Goal: Task Accomplishment & Management: Use online tool/utility

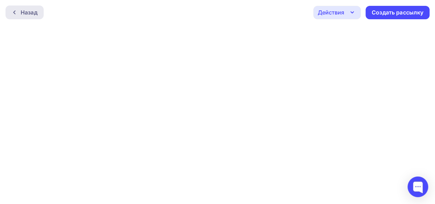
click at [11, 14] on div "Назад" at bounding box center [25, 13] width 38 height 14
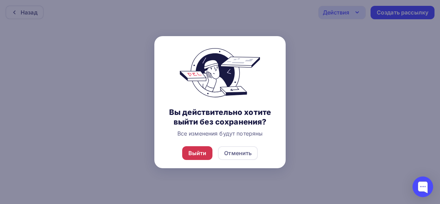
click at [198, 154] on div "Выйти" at bounding box center [198, 153] width 18 height 8
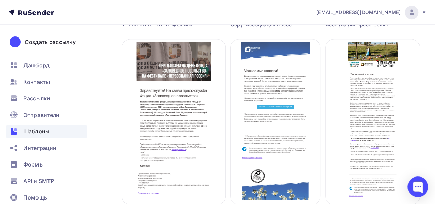
scroll to position [439, 0]
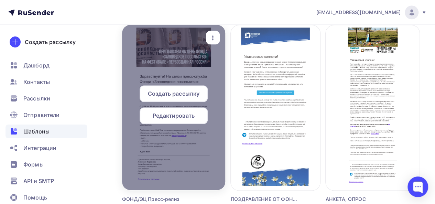
click at [172, 96] on span "Создать рассылку" at bounding box center [174, 93] width 52 height 8
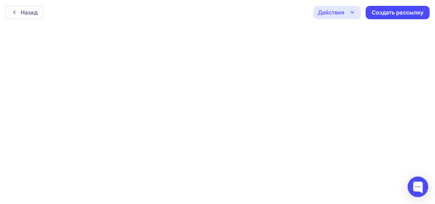
scroll to position [2, 0]
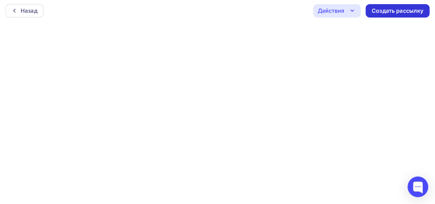
click at [387, 12] on div "Создать рассылку" at bounding box center [398, 11] width 52 height 8
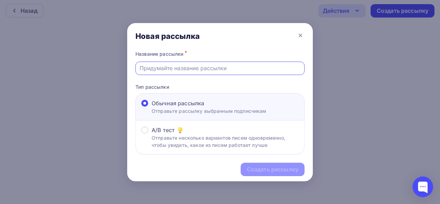
click at [172, 69] on input "text" at bounding box center [220, 68] width 161 height 8
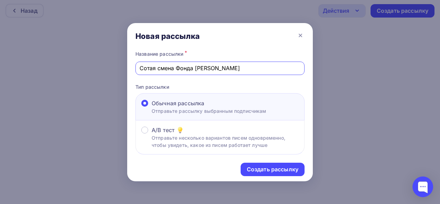
drag, startPoint x: 173, startPoint y: 67, endPoint x: 76, endPoint y: 60, distance: 96.9
click at [76, 60] on div "Новая рассылка Название рассылки * Сотая смена Фонда [PERSON_NAME] Тип рассылки…" at bounding box center [220, 102] width 440 height 204
click at [211, 69] on input "Школа Фонда [PERSON_NAME]" at bounding box center [220, 68] width 161 height 8
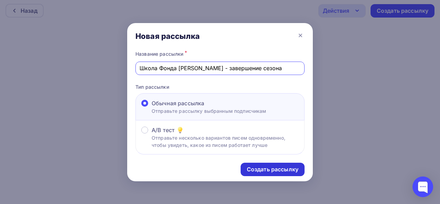
type input "Школа Фонда [PERSON_NAME] - завершение сезона"
click at [288, 168] on div "Создать рассылку" at bounding box center [273, 170] width 52 height 8
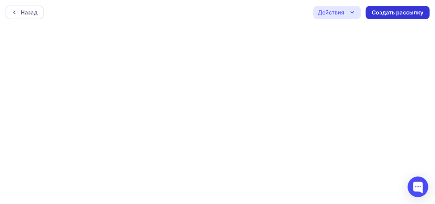
click at [393, 14] on div "Создать рассылку" at bounding box center [398, 13] width 52 height 8
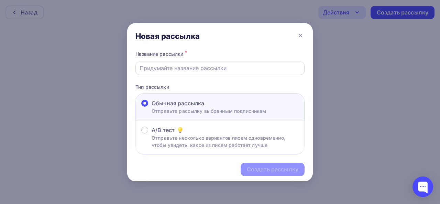
click at [193, 64] on div at bounding box center [220, 68] width 169 height 13
click at [167, 71] on input "text" at bounding box center [220, 68] width 161 height 8
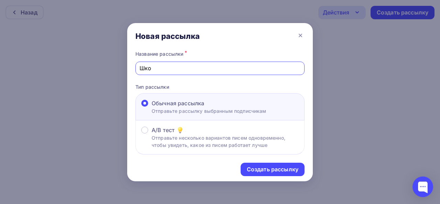
type input "Школа Фонда [PERSON_NAME] - завершение сезона"
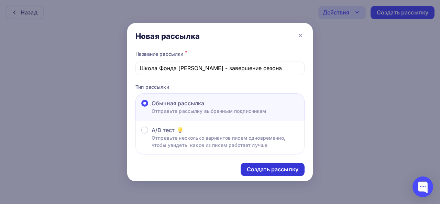
click at [265, 170] on div "Создать рассылку" at bounding box center [273, 170] width 52 height 8
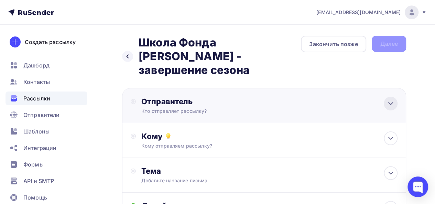
click at [390, 99] on icon at bounding box center [391, 103] width 8 height 8
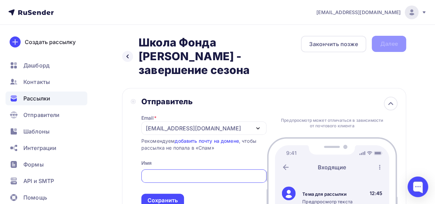
click at [151, 172] on input "text" at bounding box center [203, 176] width 117 height 8
paste input "фонд «Заповедное посольство»"
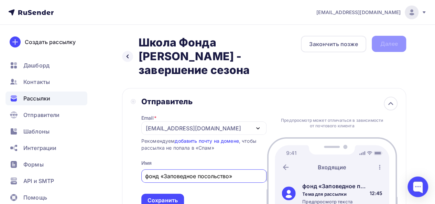
drag, startPoint x: 149, startPoint y: 163, endPoint x: 104, endPoint y: 155, distance: 45.6
type input "Фонд «Заповедное посольство»"
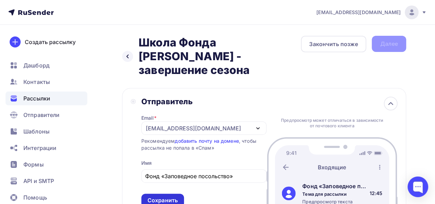
click at [166, 197] on div "Сохранить" at bounding box center [163, 201] width 30 height 8
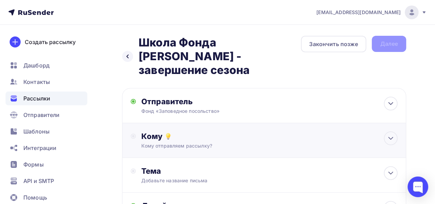
click at [310, 131] on div "Кому" at bounding box center [269, 136] width 256 height 10
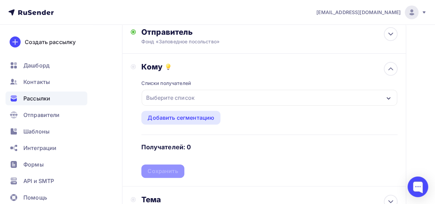
scroll to position [74, 0]
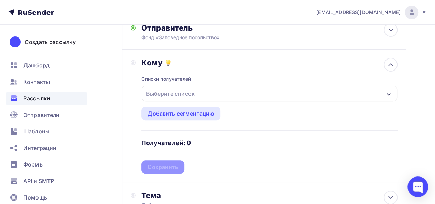
click at [389, 89] on div "button" at bounding box center [389, 93] width 6 height 8
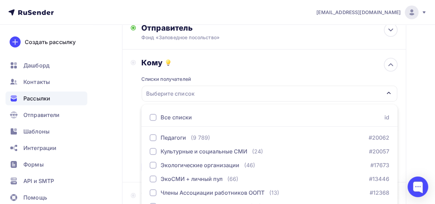
scroll to position [138, 0]
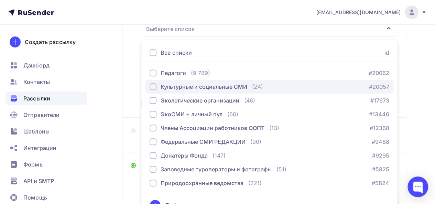
click at [155, 83] on div "button" at bounding box center [153, 86] width 7 height 7
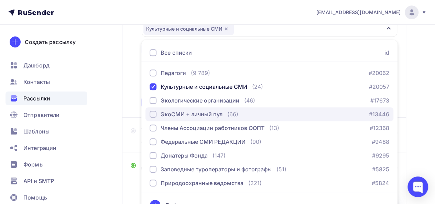
click at [153, 111] on div "button" at bounding box center [153, 114] width 7 height 7
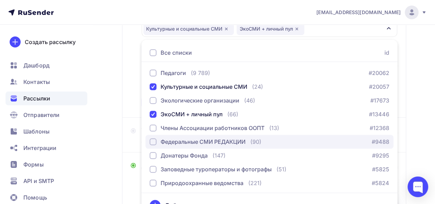
click at [156, 138] on div "button" at bounding box center [153, 141] width 7 height 7
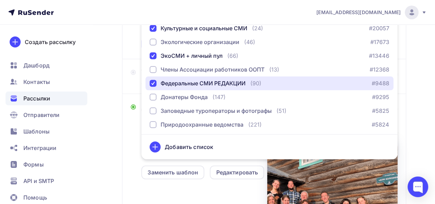
scroll to position [190, 0]
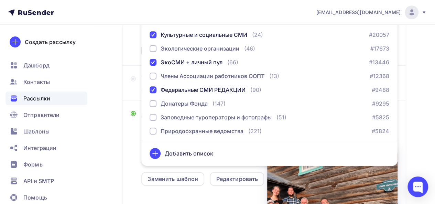
click at [412, 77] on div "Назад Школа Фонда Потанина - завершение сезона Школа Фонда Потанина - завершени…" at bounding box center [217, 82] width 435 height 497
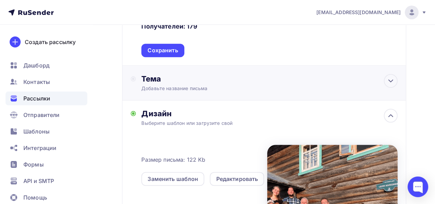
click at [156, 85] on div "Добавьте название письма" at bounding box center [202, 88] width 123 height 7
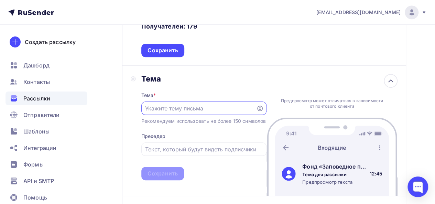
scroll to position [0, 0]
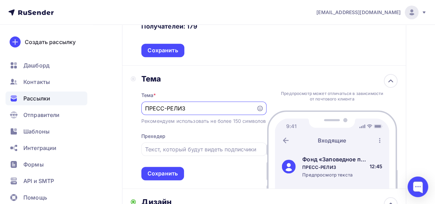
paste input "фонд «Заповедное посольство»"
drag, startPoint x: 188, startPoint y: 95, endPoint x: 319, endPoint y: 96, distance: 131.1
click at [319, 96] on div "Тема Тема * ПРЕСС-РЕЛИЗ фонд «Заповедное посольство» Рекомендуем использовать н…" at bounding box center [264, 127] width 284 height 123
paste input "«Сто маяков помощи заповедным территориям зажглись по всей стране»: завершился …"
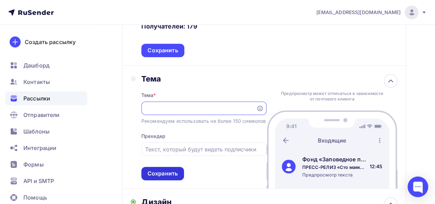
type input "ПРЕСС-РЕЛИЗ «Сто маяков помощи заповедным территориям зажглись по всей стране»:…"
click at [162, 170] on div "Сохранить" at bounding box center [163, 174] width 30 height 8
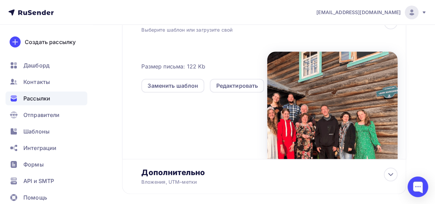
scroll to position [307, 0]
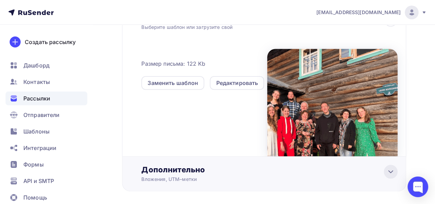
click at [394, 168] on icon at bounding box center [391, 172] width 8 height 8
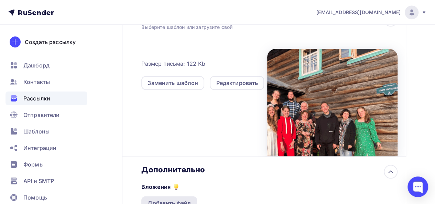
click at [175, 199] on div "Добавить файл" at bounding box center [169, 203] width 43 height 8
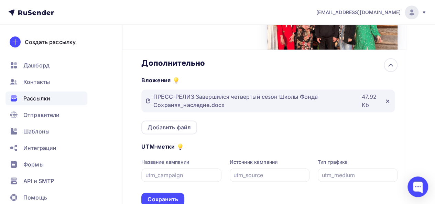
scroll to position [456, 0]
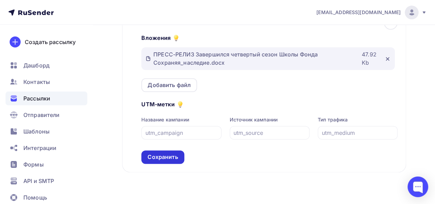
click at [157, 153] on div "Сохранить" at bounding box center [163, 157] width 30 height 8
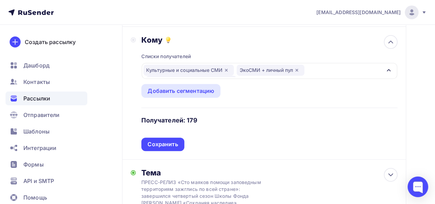
scroll to position [98, 0]
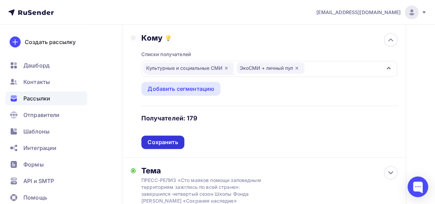
click at [168, 138] on div "Сохранить" at bounding box center [163, 142] width 30 height 8
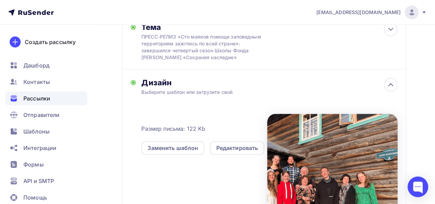
scroll to position [234, 0]
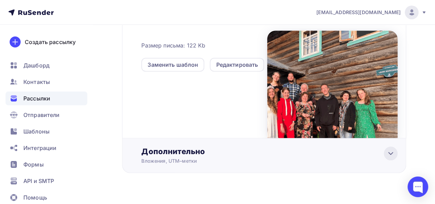
click at [391, 149] on icon at bounding box center [391, 153] width 8 height 8
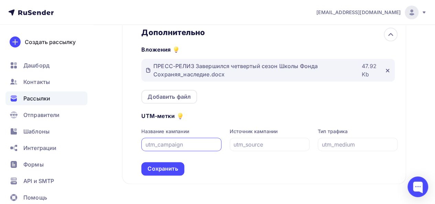
scroll to position [356, 0]
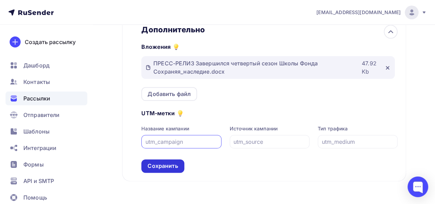
click at [162, 162] on div "Сохранить" at bounding box center [163, 166] width 30 height 8
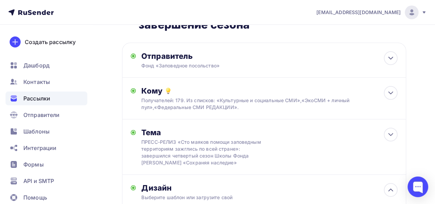
scroll to position [0, 0]
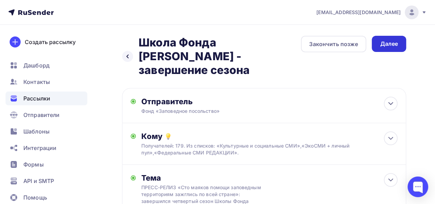
click at [387, 43] on div "Далее" at bounding box center [389, 44] width 18 height 8
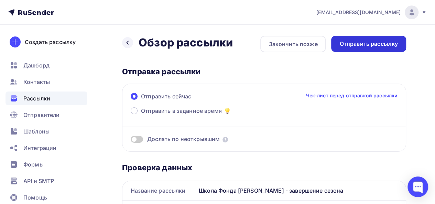
click at [366, 44] on div "Отправить рассылку" at bounding box center [369, 44] width 59 height 8
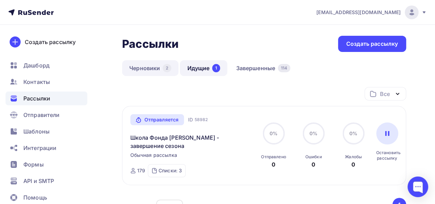
click at [145, 66] on link "Черновики 2" at bounding box center [150, 68] width 56 height 16
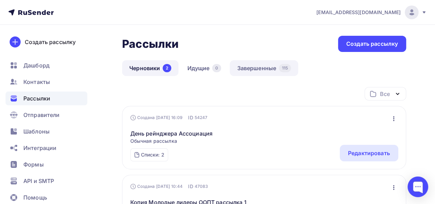
click at [246, 70] on link "Завершенные 115" at bounding box center [264, 68] width 68 height 16
